Goal: Transaction & Acquisition: Purchase product/service

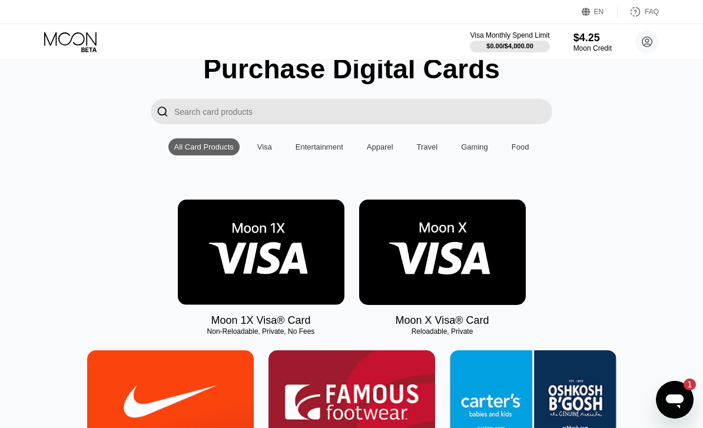
scroll to position [67, 0]
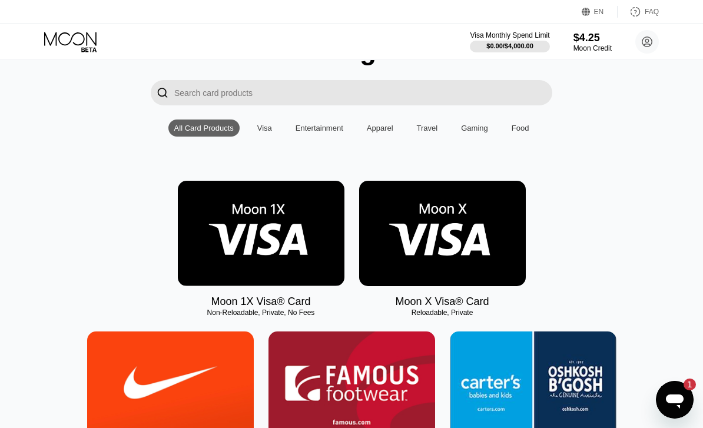
click at [473, 251] on img at bounding box center [442, 233] width 167 height 105
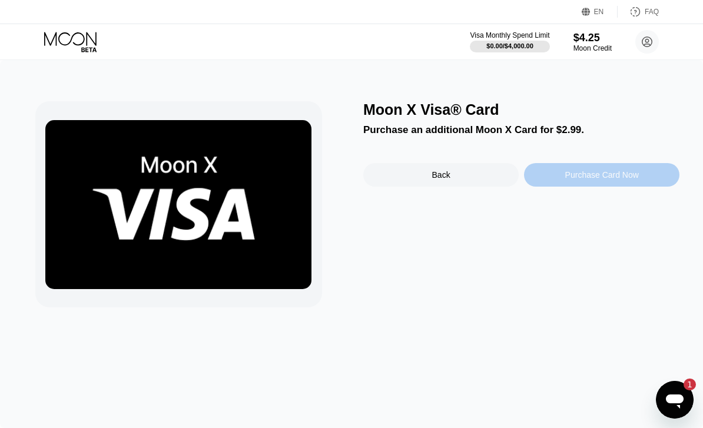
click at [600, 187] on div "Purchase Card Now" at bounding box center [601, 175] width 155 height 24
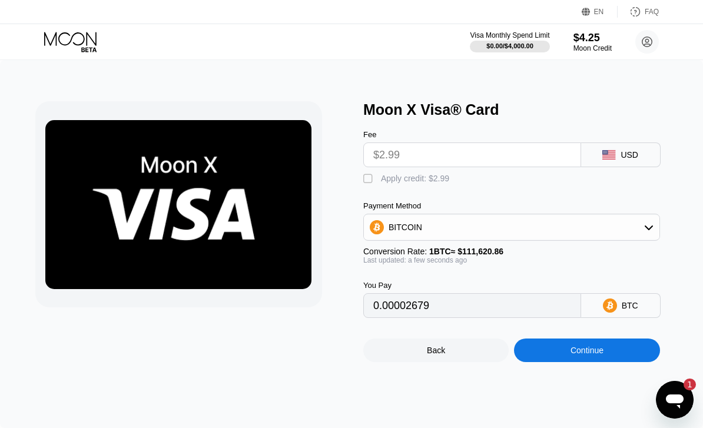
click at [373, 180] on div "" at bounding box center [369, 179] width 12 height 12
type input "0"
click at [574, 355] on div "Continue" at bounding box center [586, 349] width 33 height 9
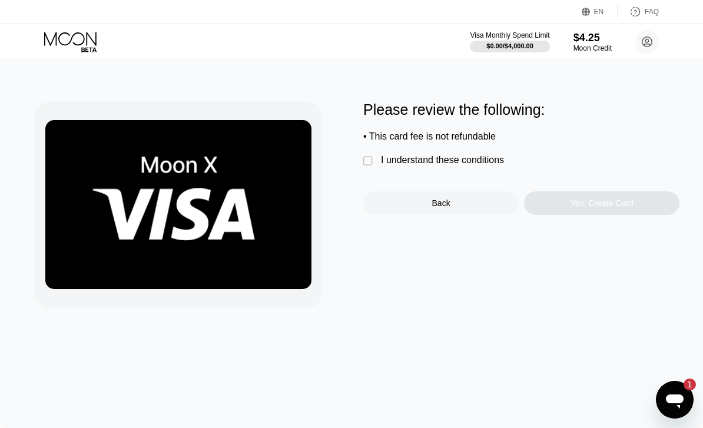
click at [470, 164] on div "I understand these conditions" at bounding box center [442, 160] width 123 height 11
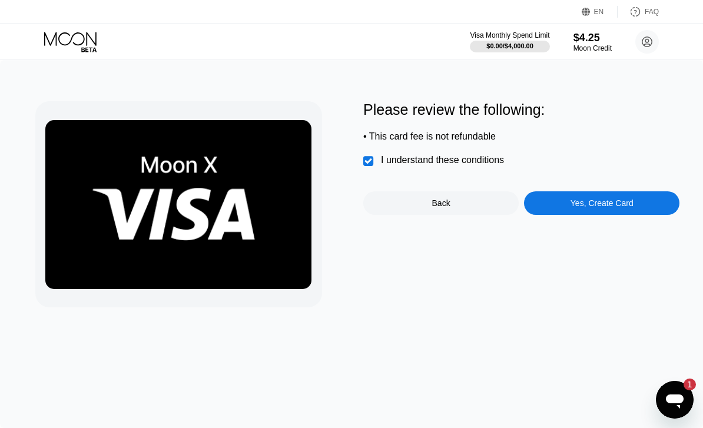
click at [592, 199] on div "Yes, Create Card" at bounding box center [601, 203] width 155 height 24
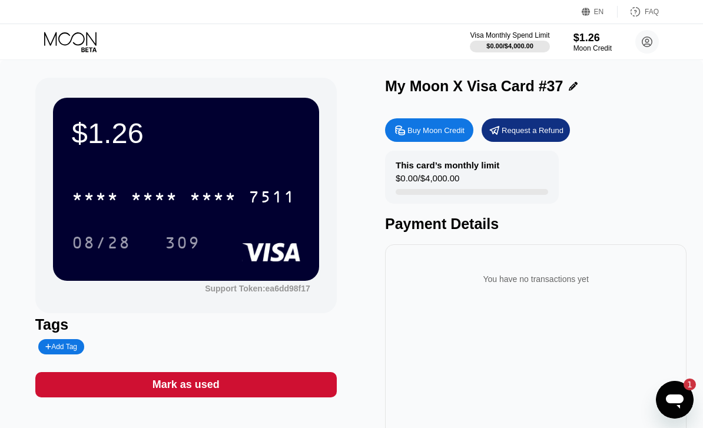
click at [261, 211] on div "* * * * * * * * * * * * 7511" at bounding box center [184, 196] width 238 height 29
